Goal: Transaction & Acquisition: Book appointment/travel/reservation

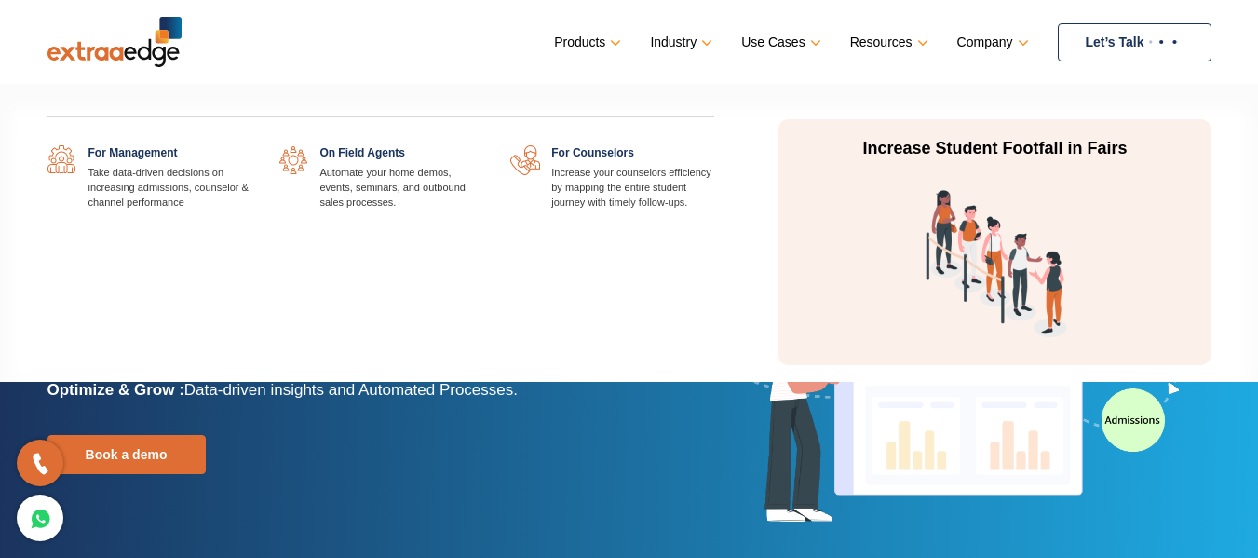
click at [250, 145] on link at bounding box center [250, 145] width 0 height 0
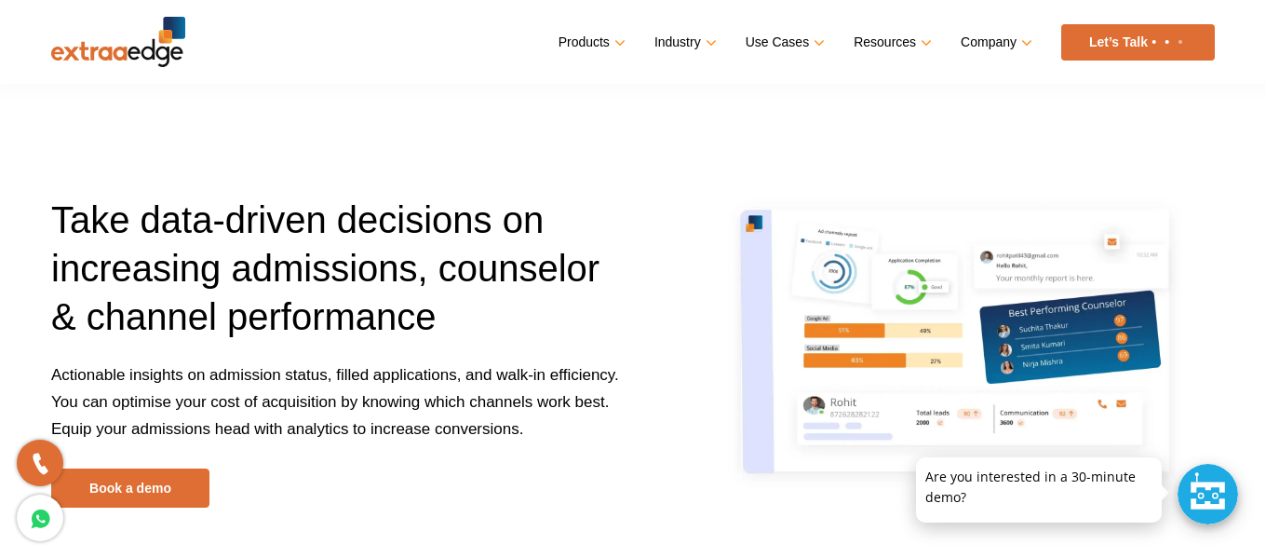
click at [1202, 497] on div at bounding box center [1208, 494] width 61 height 61
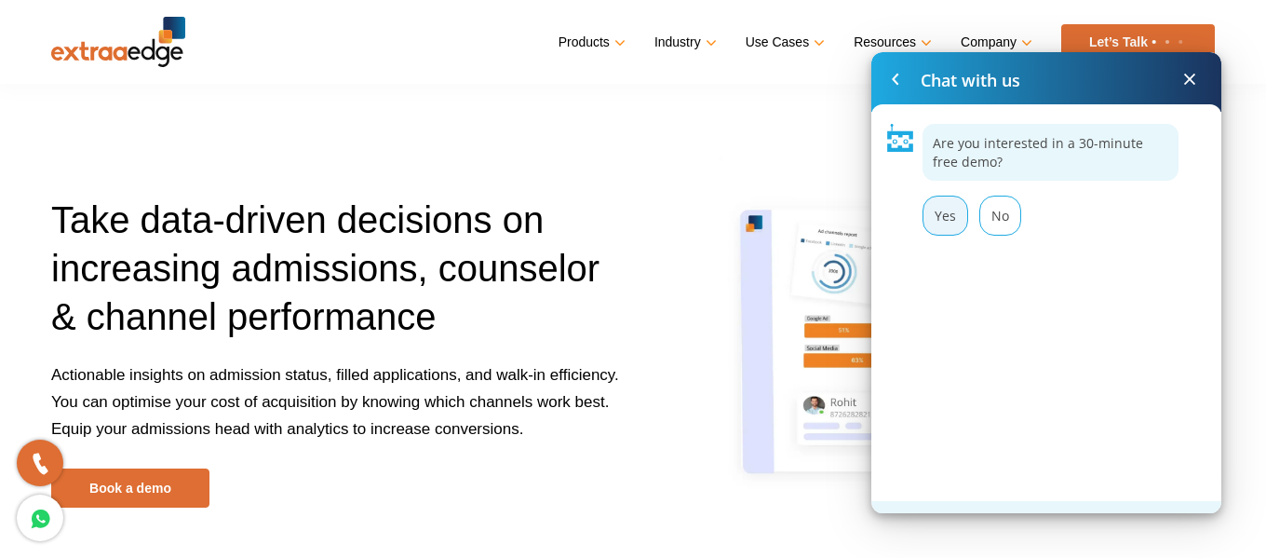
click at [959, 215] on div "Yes" at bounding box center [946, 216] width 46 height 40
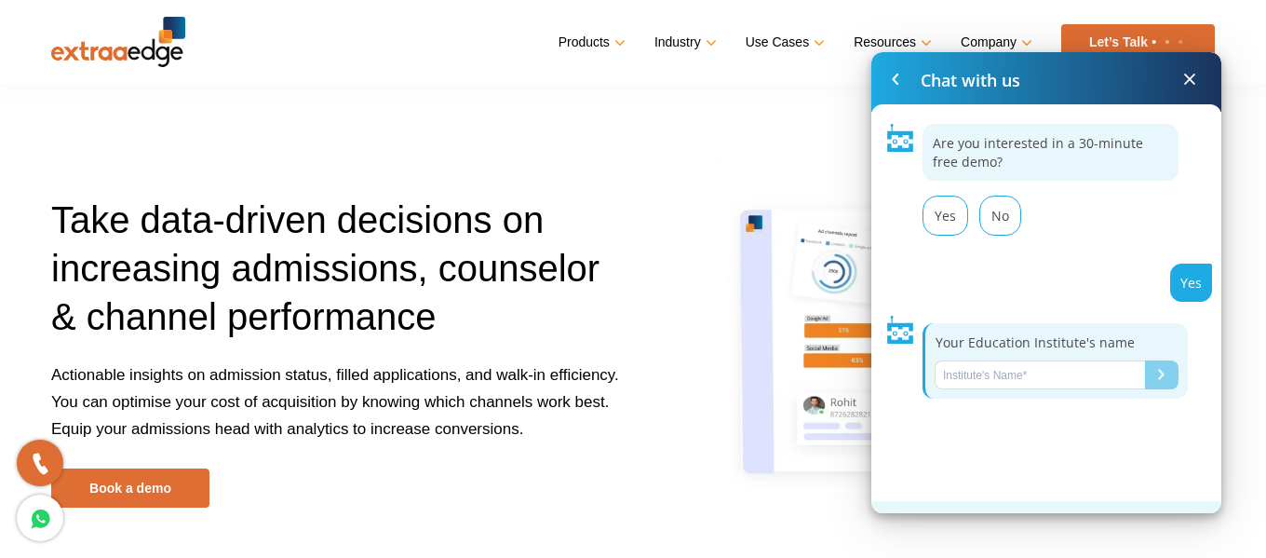
click at [1010, 380] on input "Name*" at bounding box center [1040, 374] width 210 height 29
type input "Total Admission Solution"
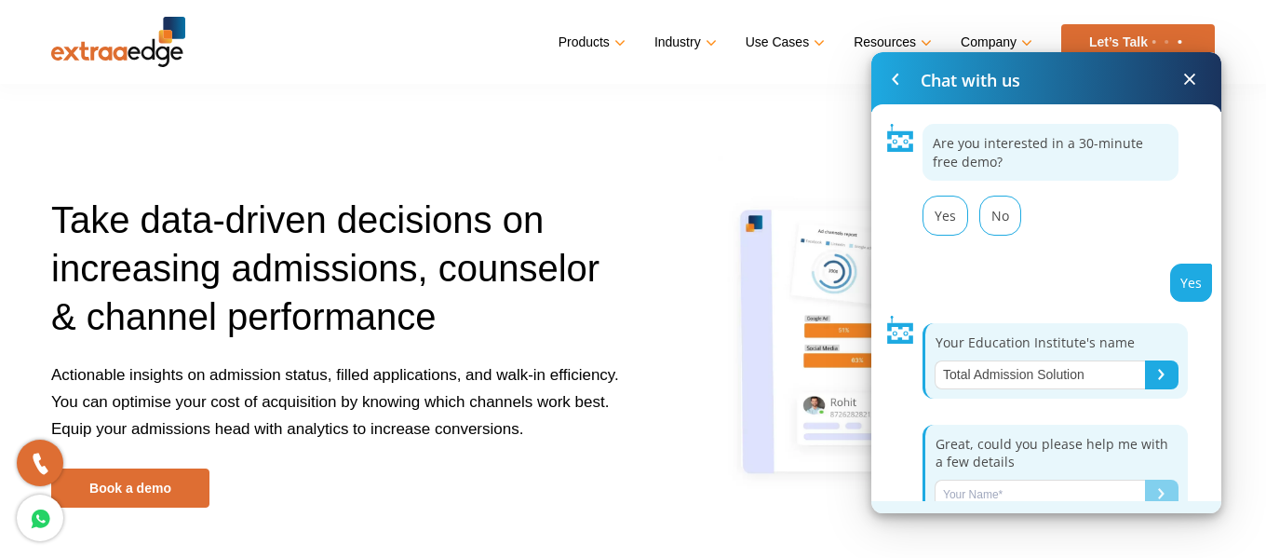
scroll to position [28, 0]
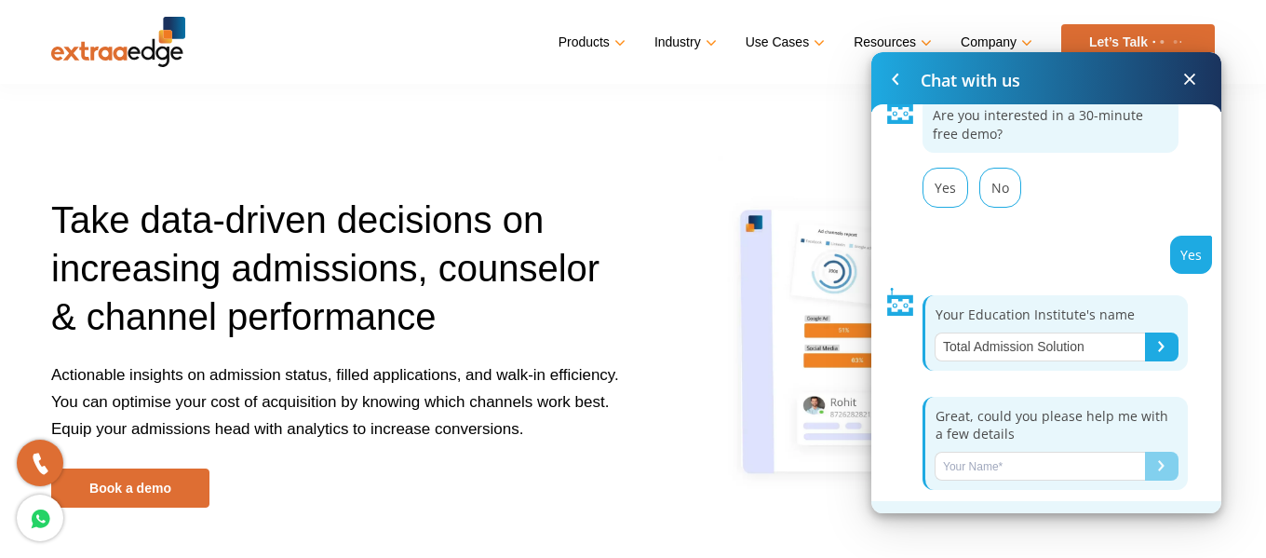
click at [1030, 464] on input "Name*" at bounding box center [1040, 466] width 210 height 29
type input "Admission CRM"
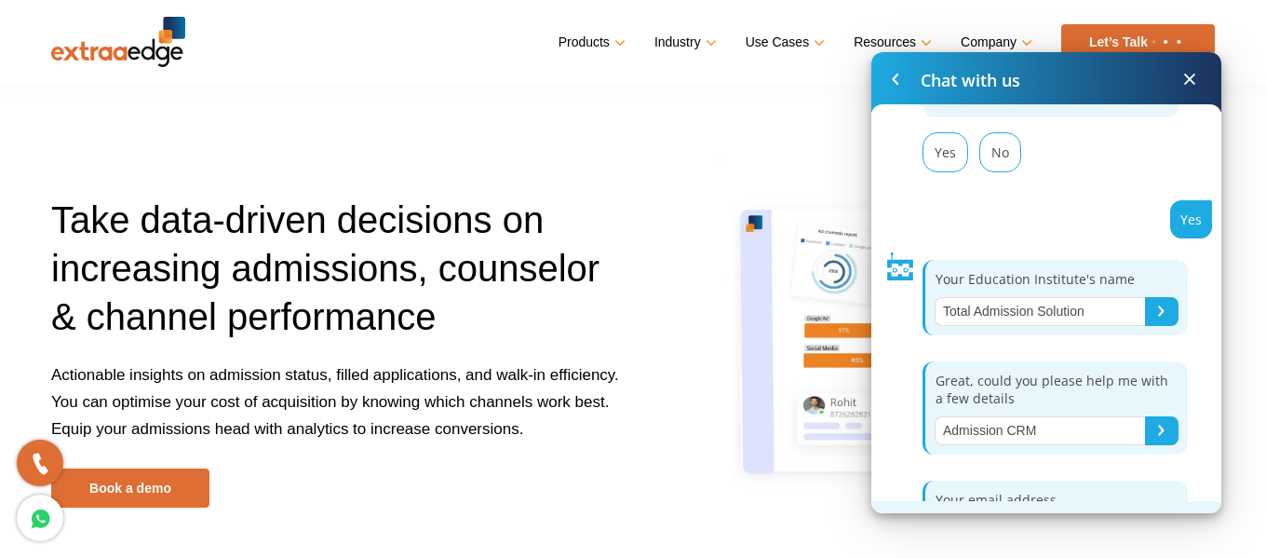
scroll to position [129, 0]
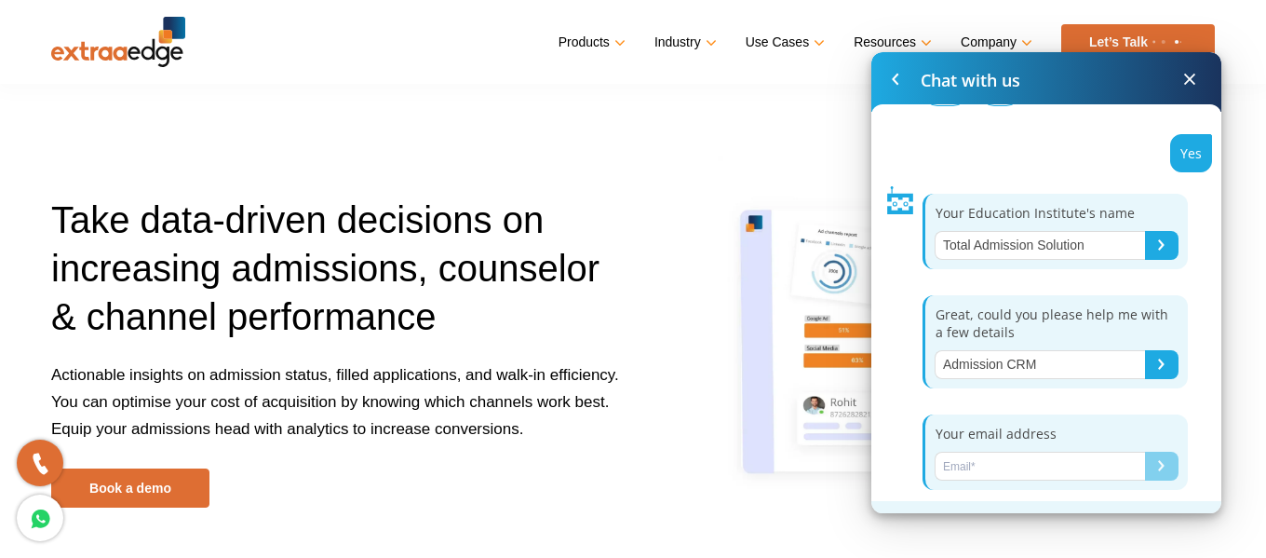
click at [1030, 464] on input "Name*" at bounding box center [1040, 466] width 210 height 29
type input "tashajipur@gmail.com"
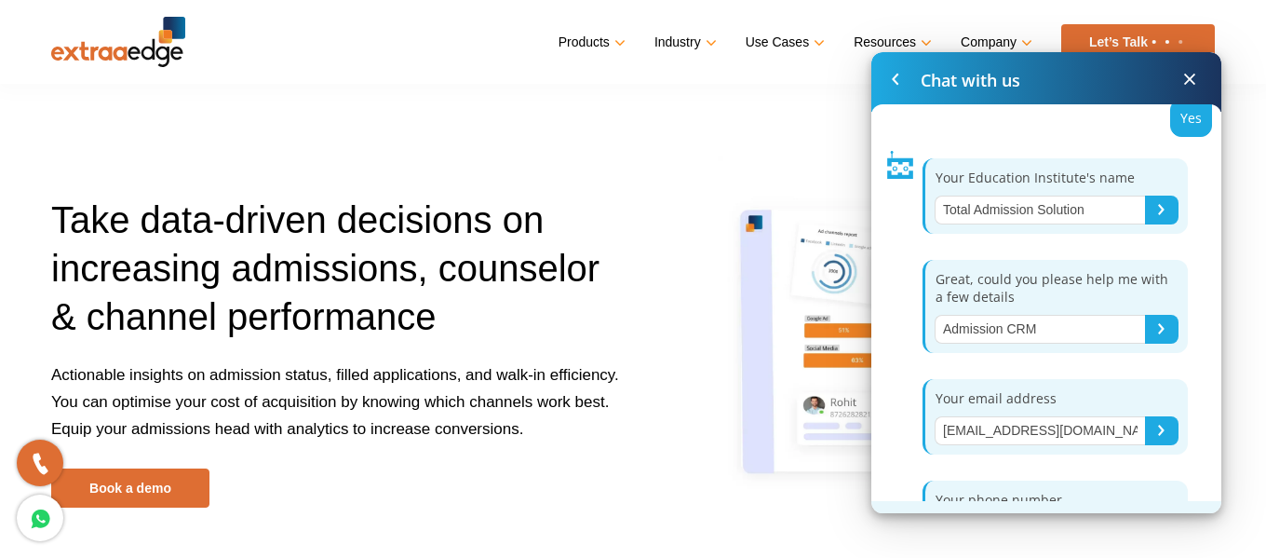
scroll to position [230, 0]
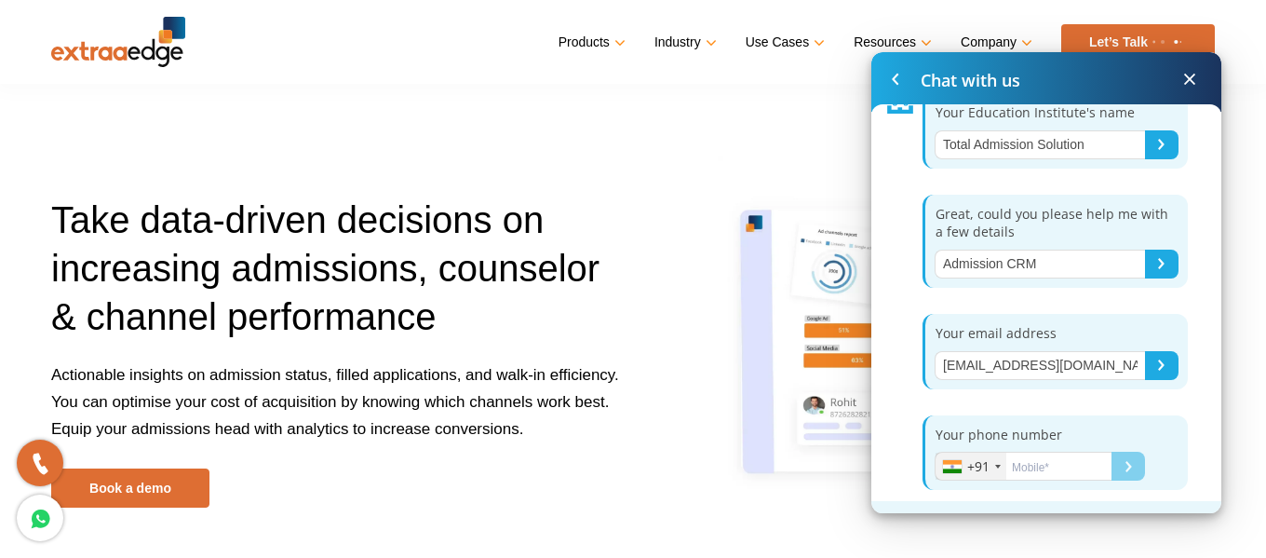
click at [1030, 464] on input "Name*" at bounding box center [1023, 466] width 177 height 29
type input "9560731019"
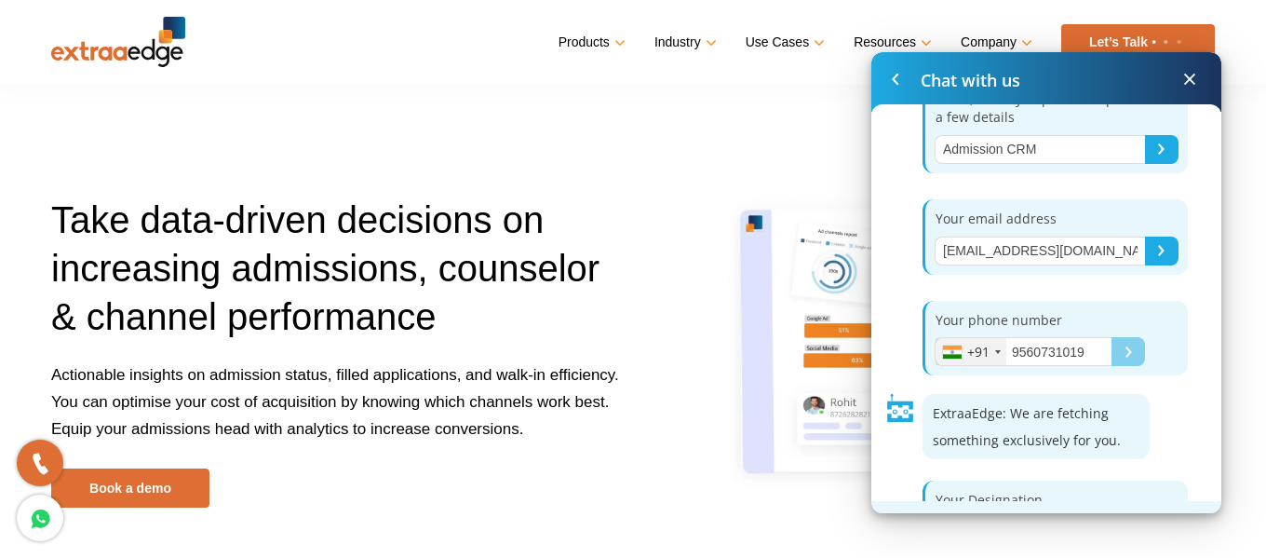
scroll to position [411, 0]
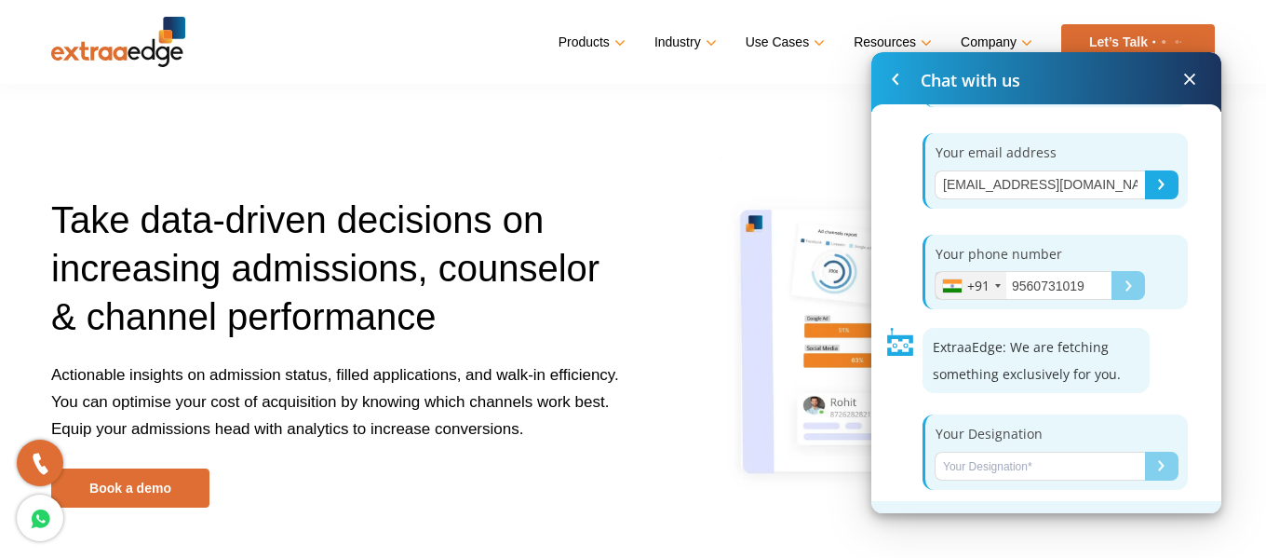
click at [1059, 473] on input "Name*" at bounding box center [1040, 466] width 210 height 29
type input "Director"
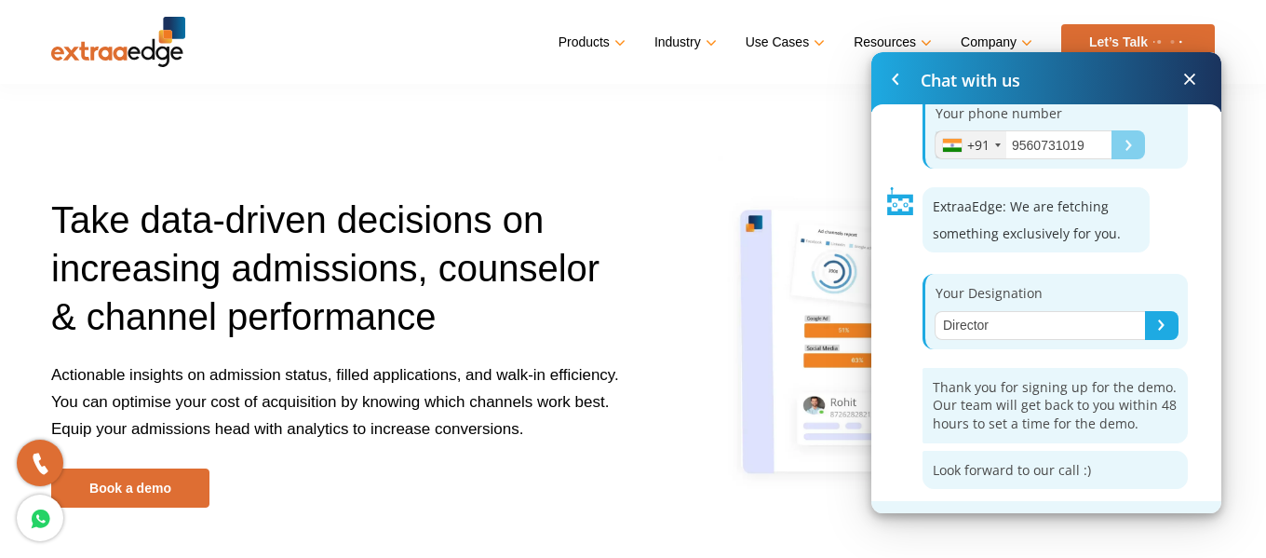
scroll to position [0, 0]
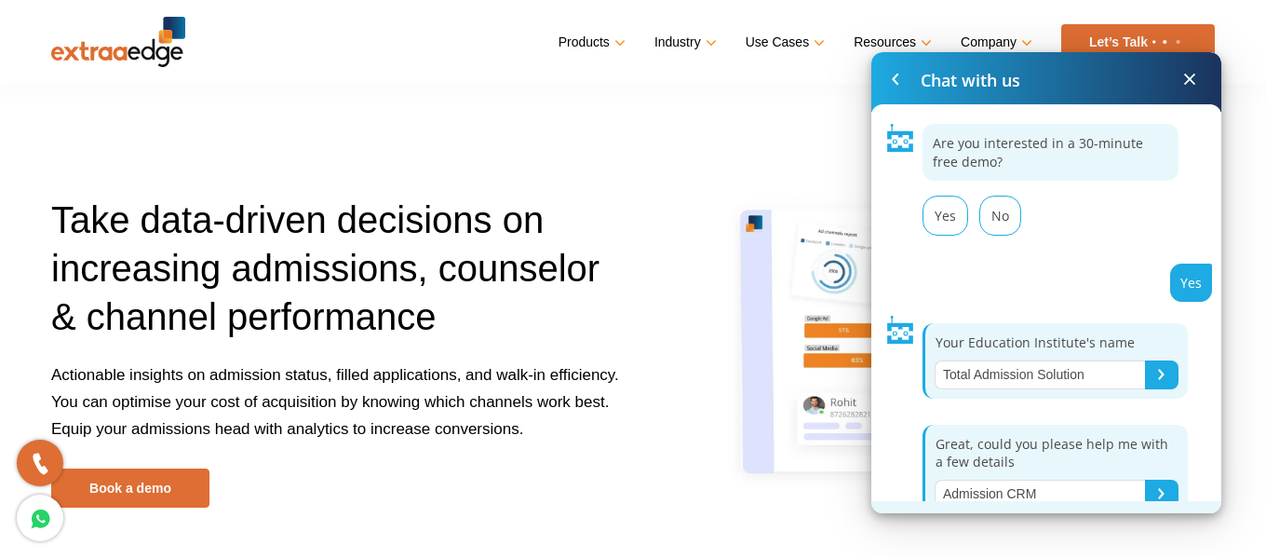
click at [1188, 76] on span at bounding box center [1190, 79] width 22 height 22
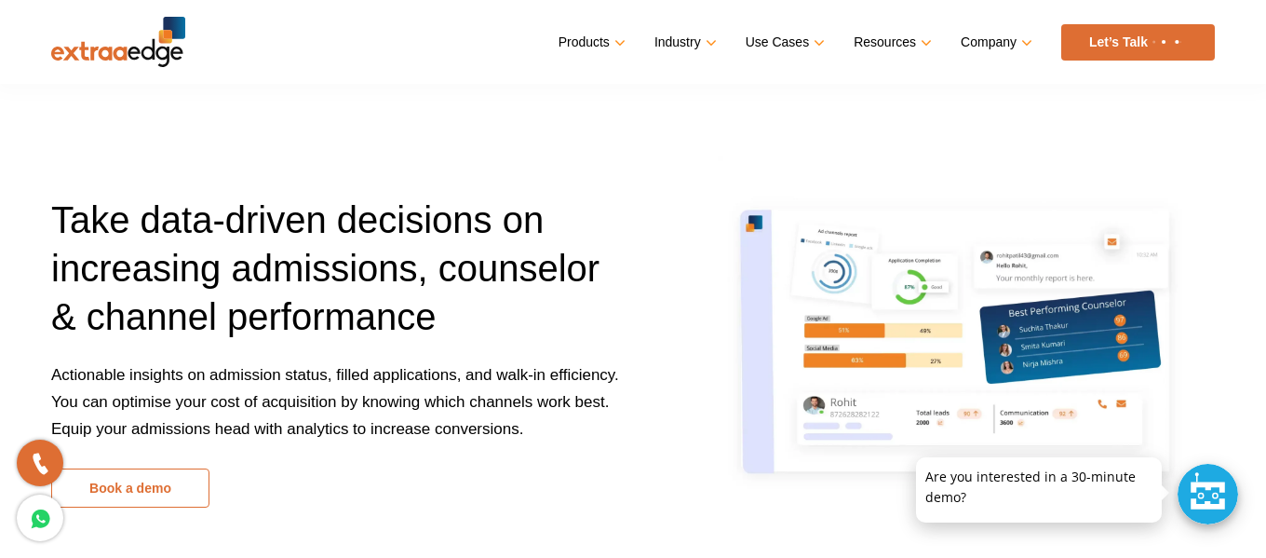
click at [136, 484] on link "Book a demo" at bounding box center [130, 487] width 158 height 39
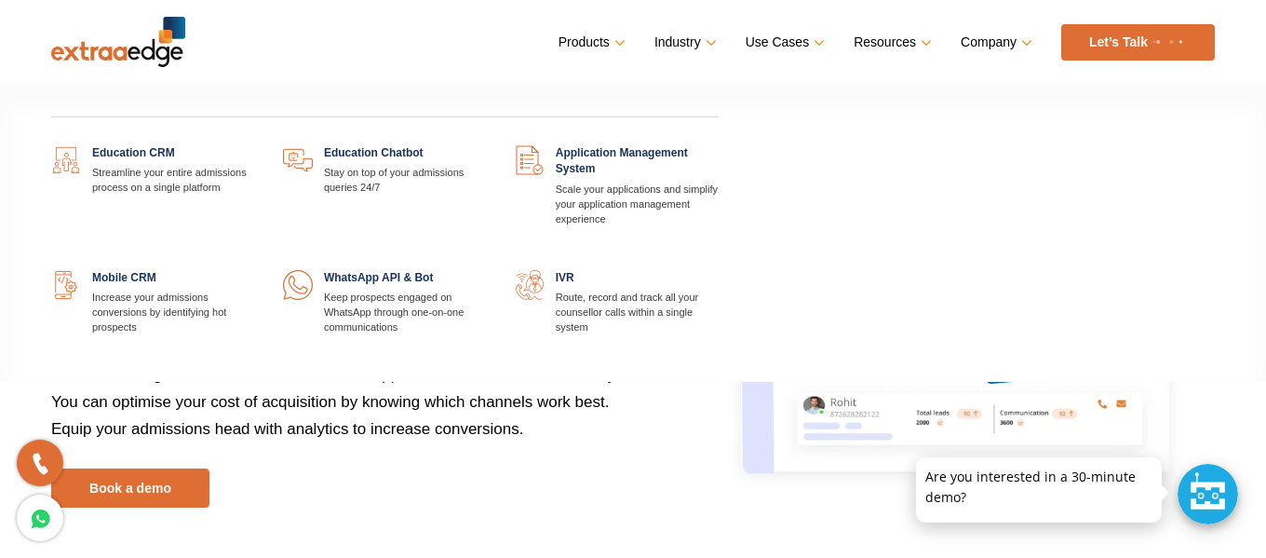
click at [589, 44] on link "Products" at bounding box center [590, 42] width 63 height 27
click at [606, 42] on link "Products" at bounding box center [590, 42] width 63 height 27
click at [621, 39] on link "Products" at bounding box center [590, 42] width 63 height 27
click at [255, 145] on link at bounding box center [255, 145] width 0 height 0
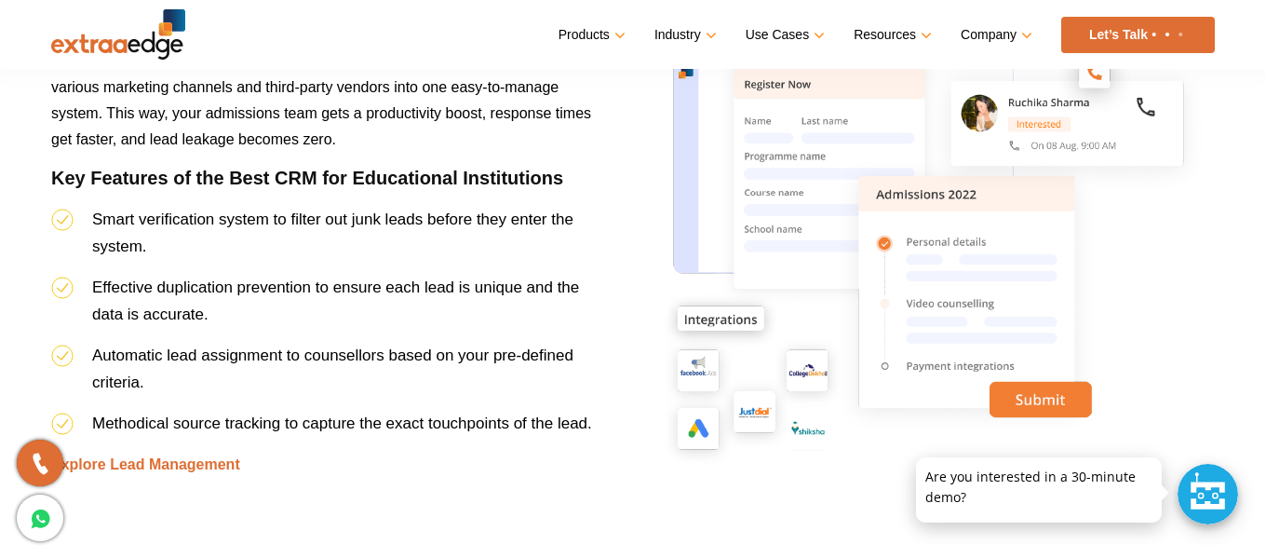
scroll to position [1868, 0]
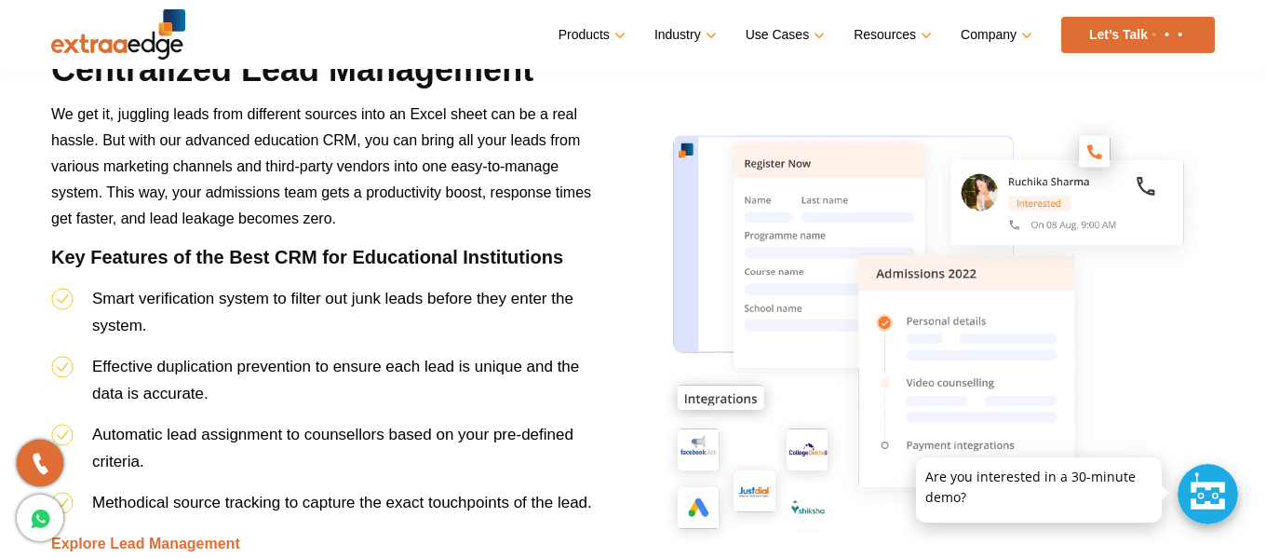
drag, startPoint x: 1265, startPoint y: 118, endPoint x: 1271, endPoint y: 127, distance: 10.1
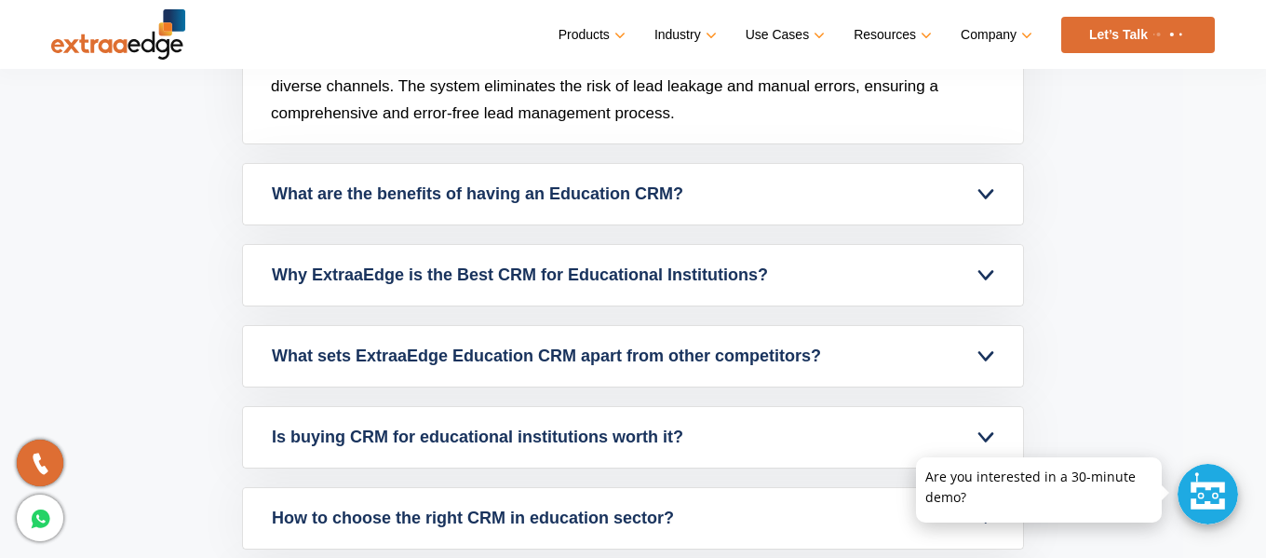
scroll to position [7694, 0]
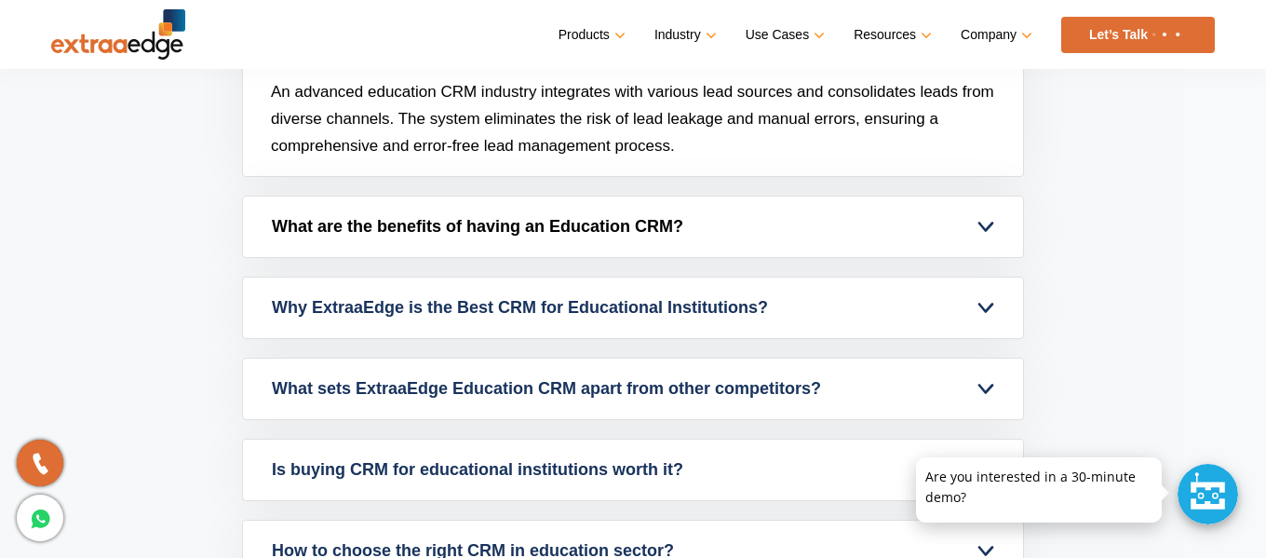
click at [981, 225] on link "What are the benefits of having an Education CRM?" at bounding box center [633, 226] width 780 height 61
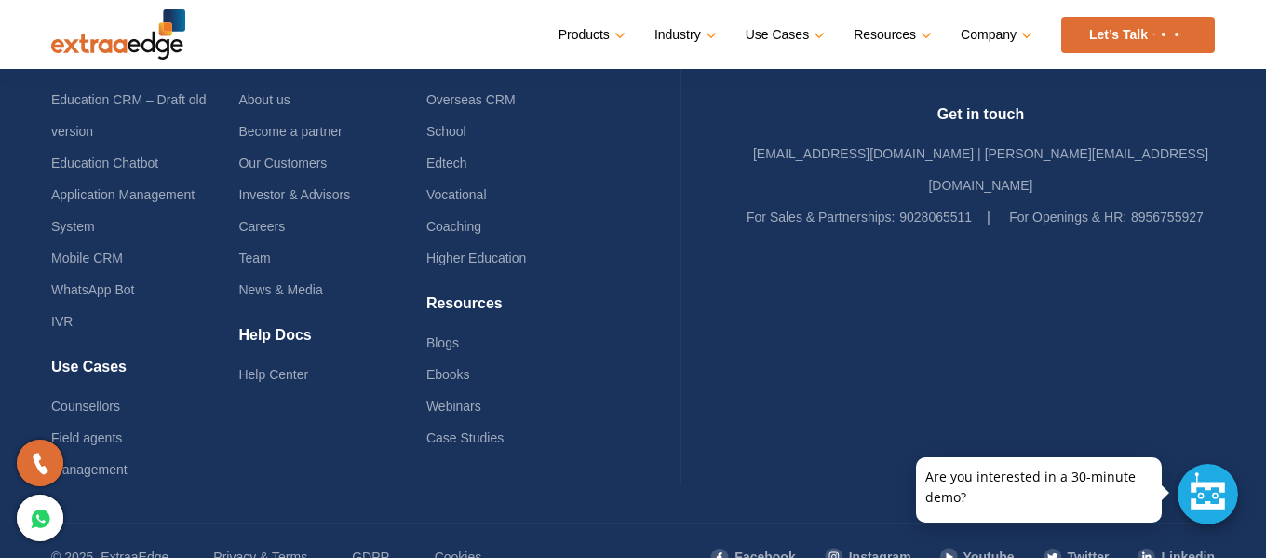
scroll to position [0, 0]
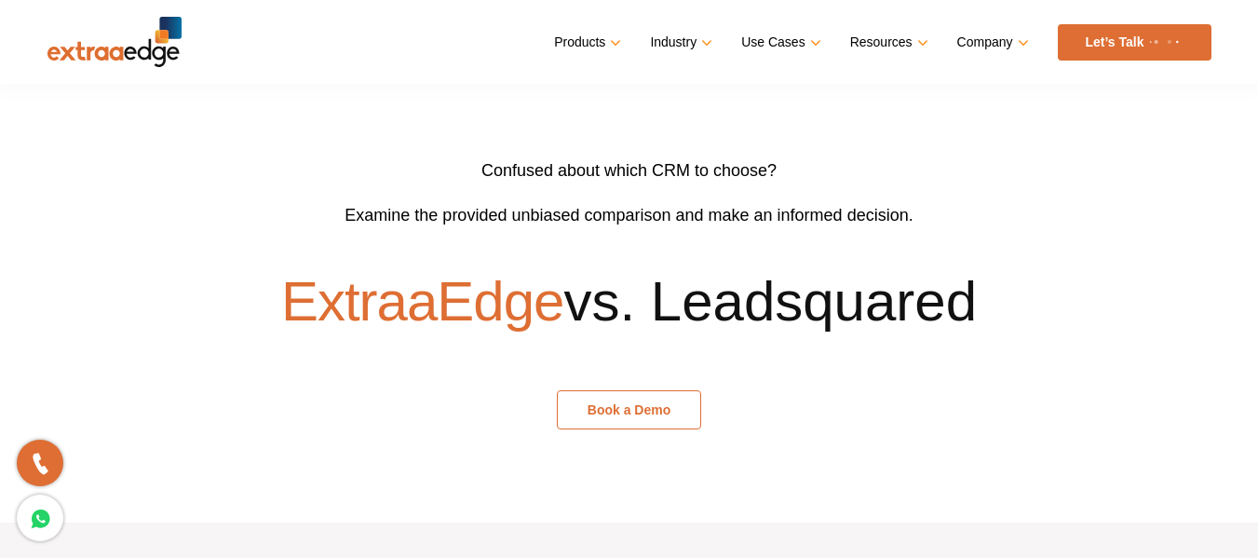
click at [626, 412] on link "Book a Demo" at bounding box center [629, 409] width 144 height 39
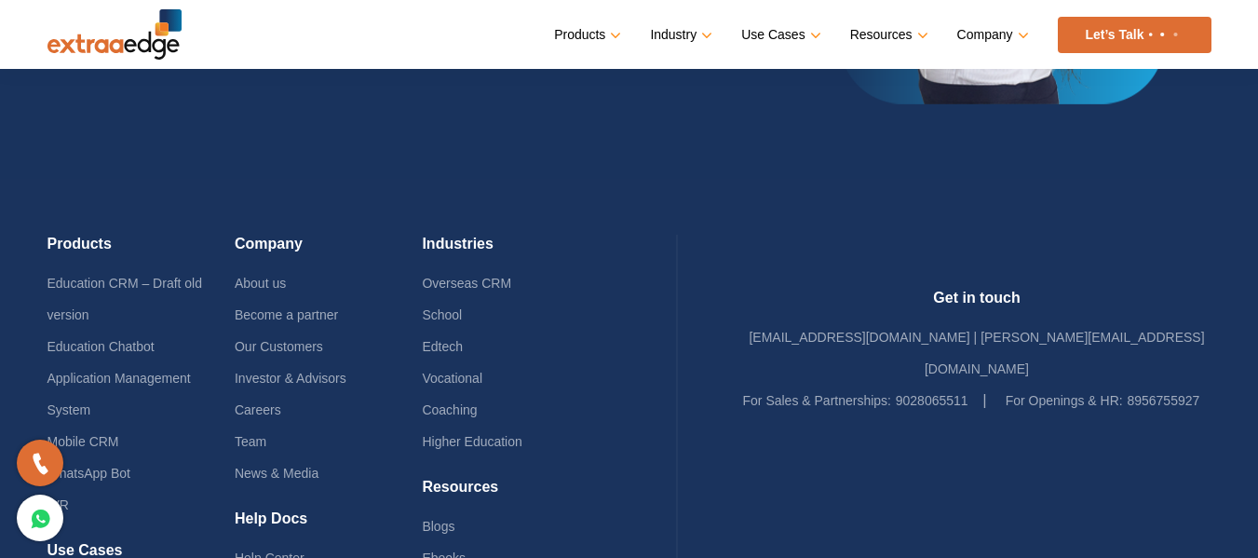
scroll to position [4887, 0]
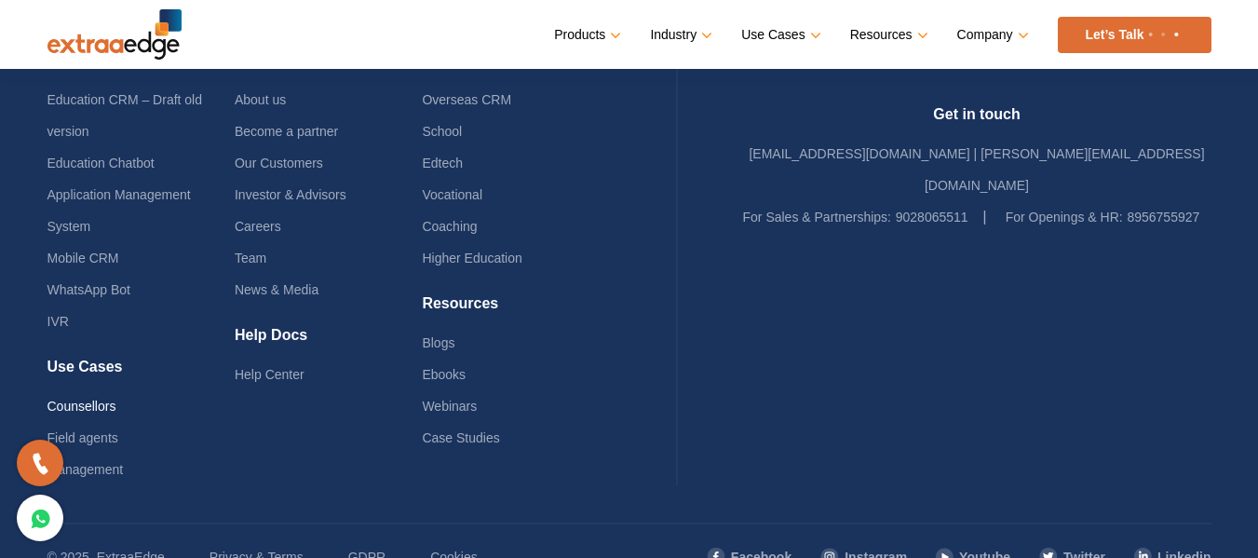
click at [77, 399] on link "Counsellors" at bounding box center [81, 406] width 69 height 15
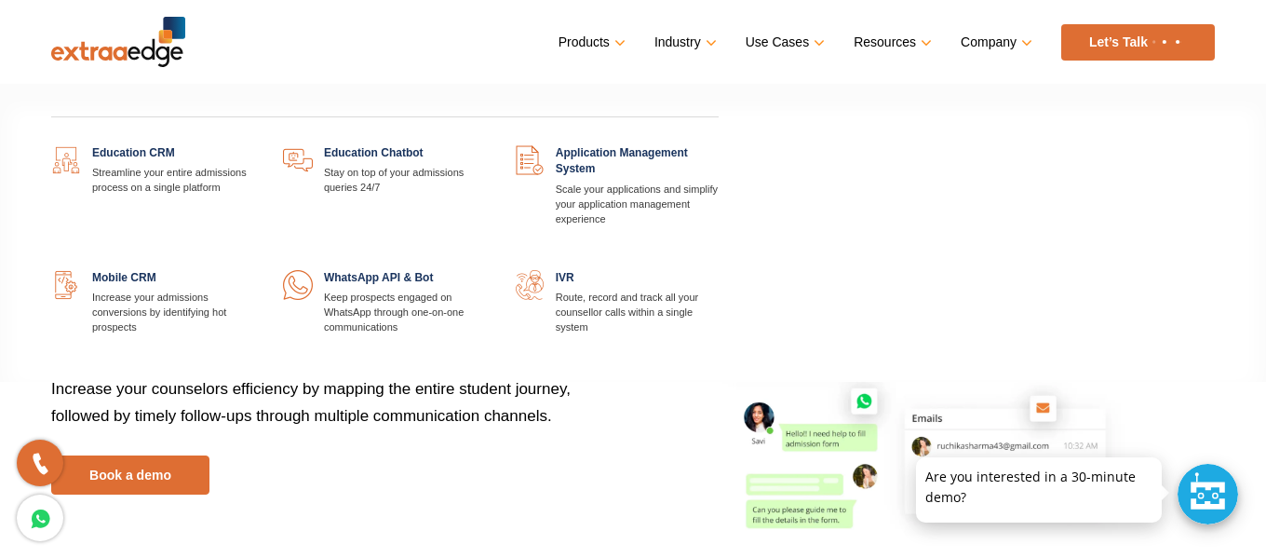
click at [601, 51] on link "Products" at bounding box center [590, 42] width 63 height 27
click at [596, 35] on link "Products" at bounding box center [590, 42] width 63 height 27
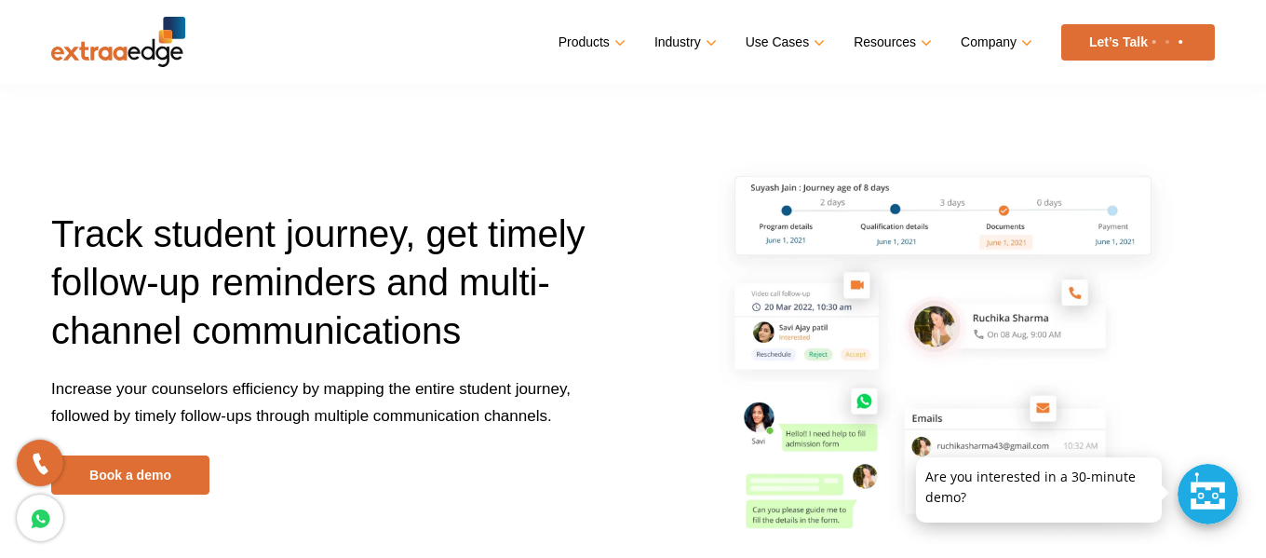
click at [151, 37] on img at bounding box center [118, 42] width 134 height 50
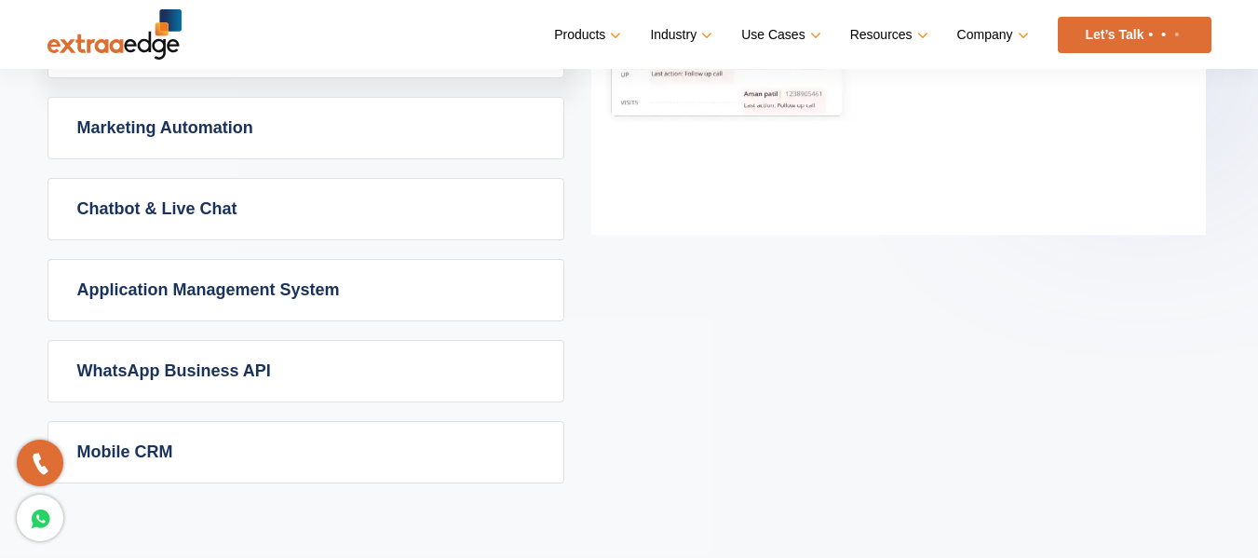
scroll to position [1310, 0]
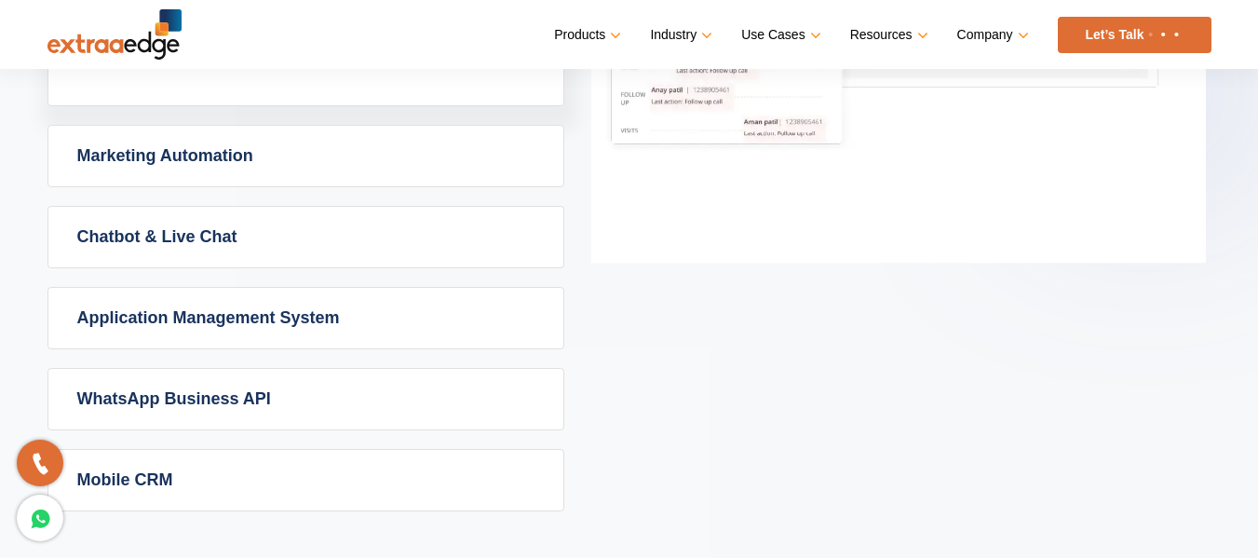
click at [257, 304] on link "Application Management System" at bounding box center [305, 318] width 515 height 61
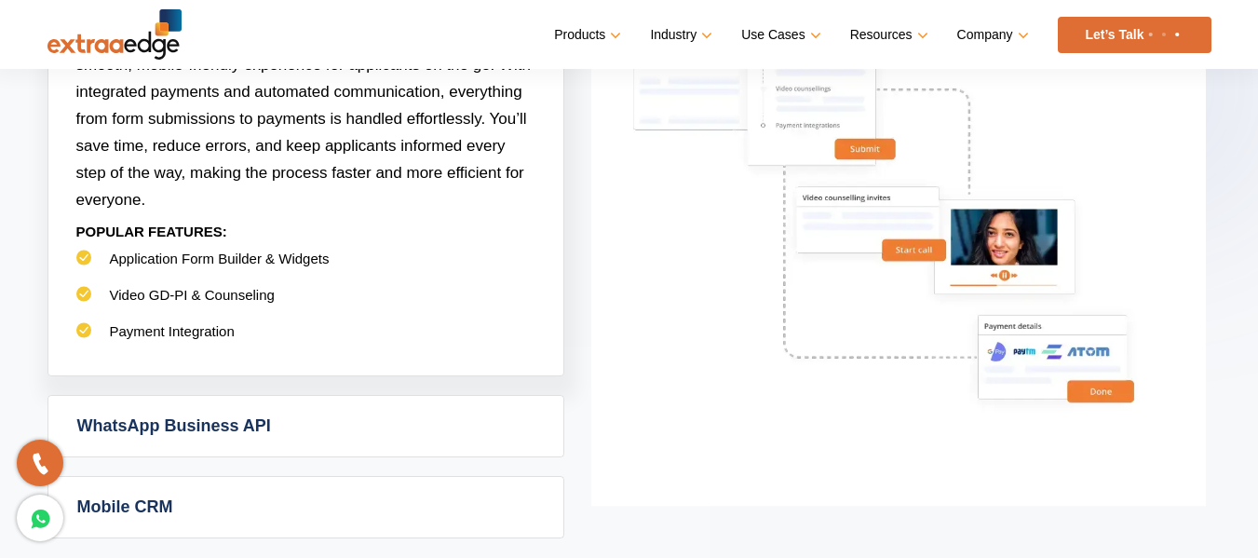
click at [225, 410] on link "WhatsApp Business API" at bounding box center [305, 426] width 515 height 61
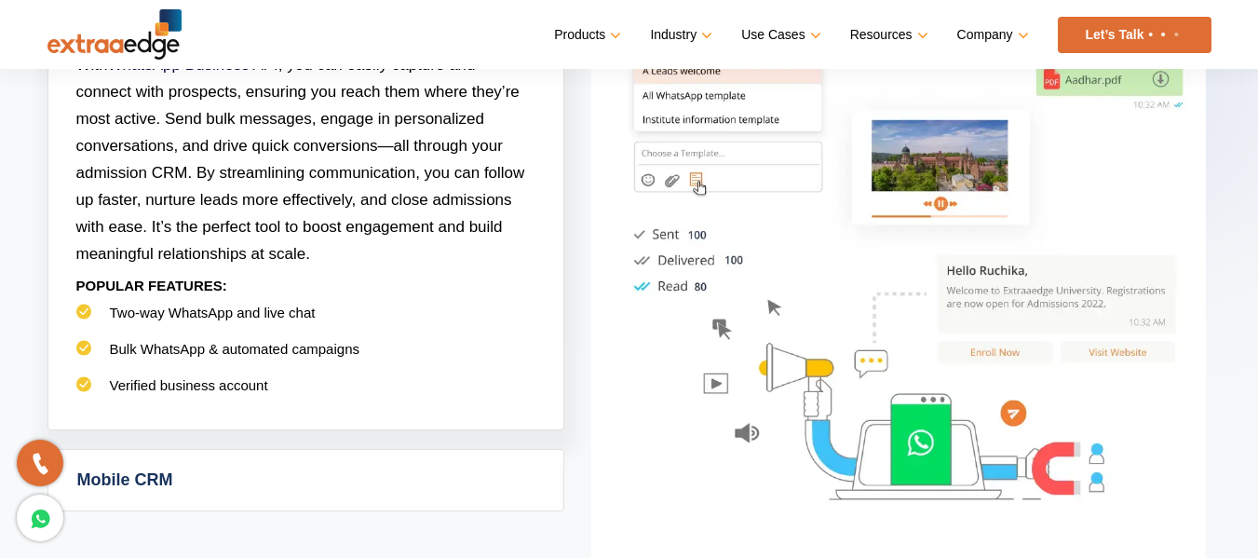
click at [140, 479] on link "Mobile CRM" at bounding box center [305, 480] width 515 height 61
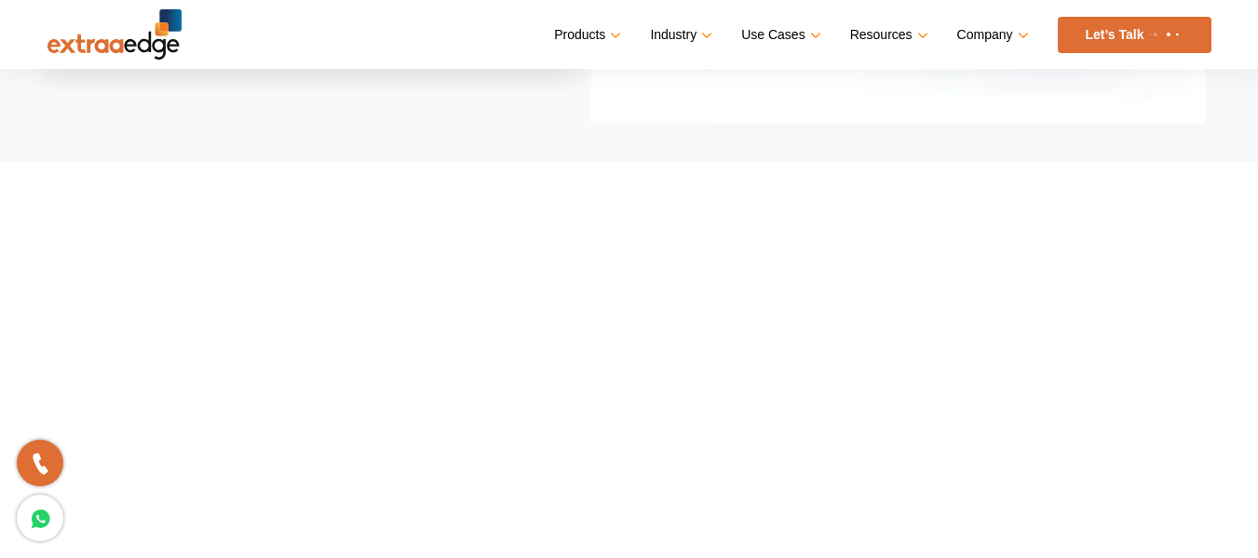
scroll to position [0, 0]
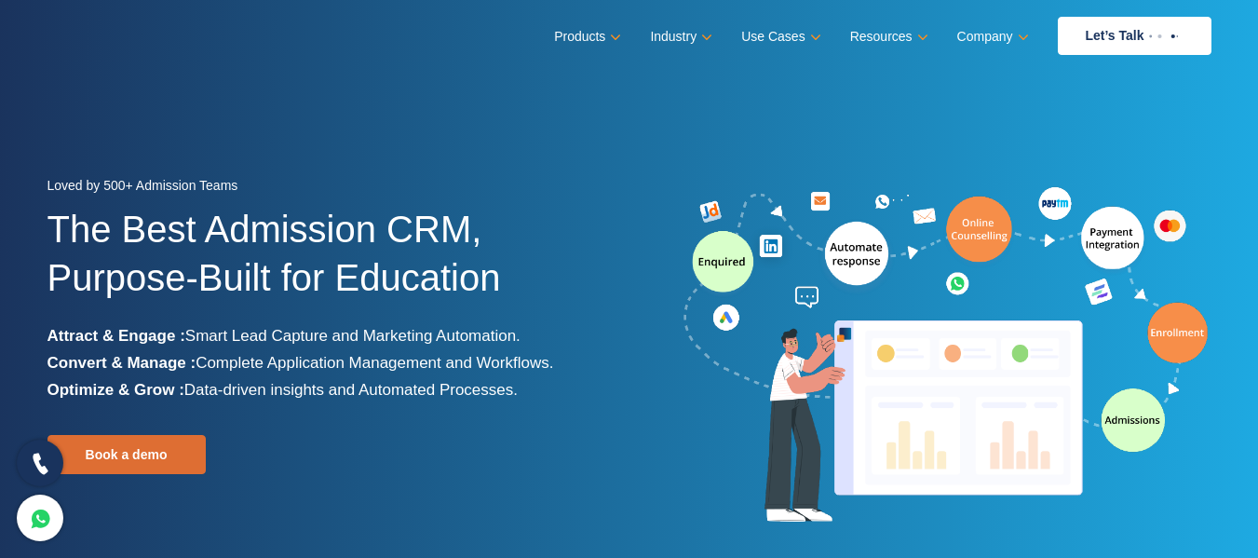
click at [51, 469] on link at bounding box center [40, 463] width 47 height 47
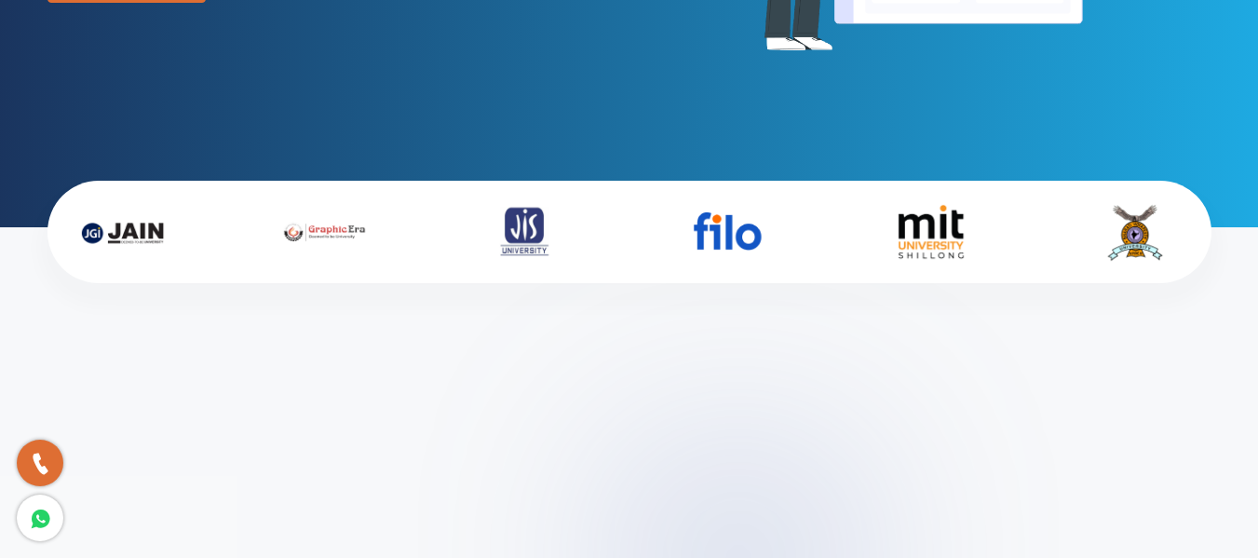
scroll to position [488, 0]
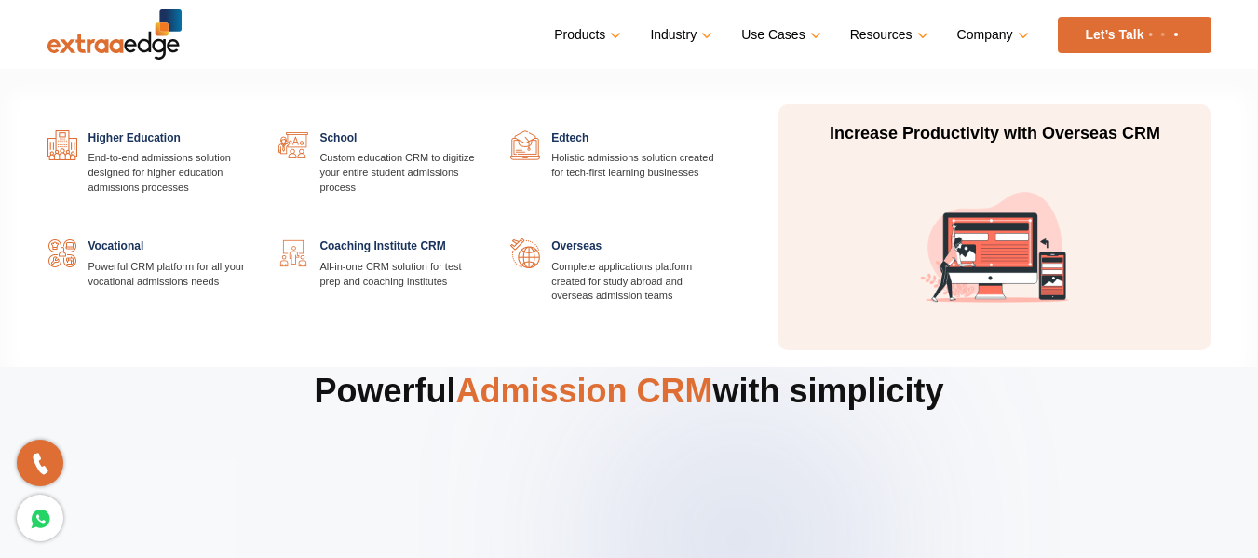
click at [701, 34] on link "Industry" at bounding box center [679, 34] width 59 height 27
